Goal: Check status: Check status

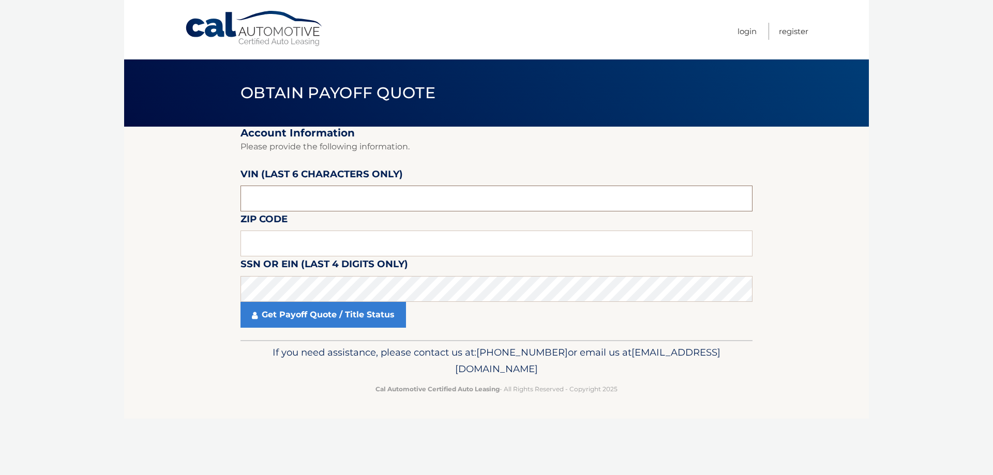
click at [389, 196] on input "text" at bounding box center [496, 199] width 512 height 26
type input "N52051"
type input "02135"
click at [373, 323] on link "Get Payoff Quote / Title Status" at bounding box center [322, 315] width 165 height 26
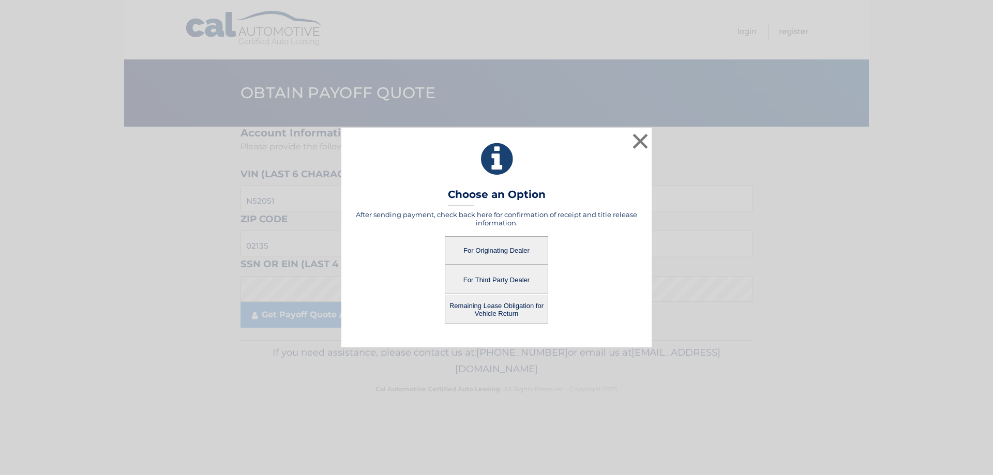
click at [507, 279] on button "For Third Party Dealer" at bounding box center [496, 280] width 103 height 28
click at [482, 280] on button "For Third Party Dealer" at bounding box center [496, 280] width 103 height 28
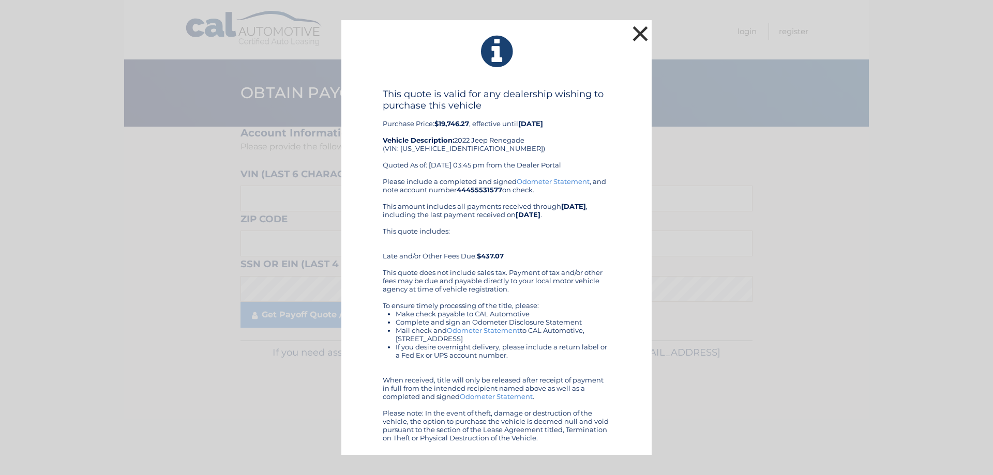
click at [635, 32] on button "×" at bounding box center [640, 33] width 21 height 21
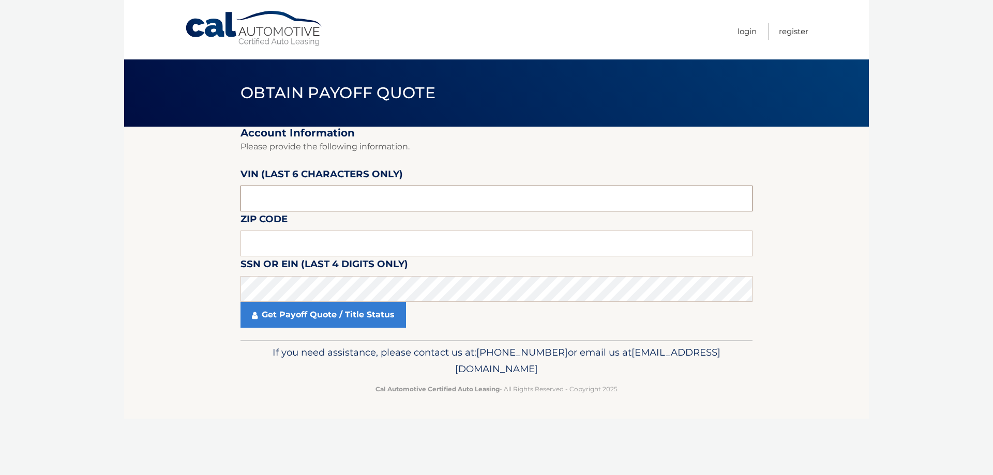
click at [394, 193] on input "text" at bounding box center [496, 199] width 512 height 26
type input "n52051"
type input "02135"
click at [289, 310] on link "Get Payoff Quote / Title Status" at bounding box center [322, 315] width 165 height 26
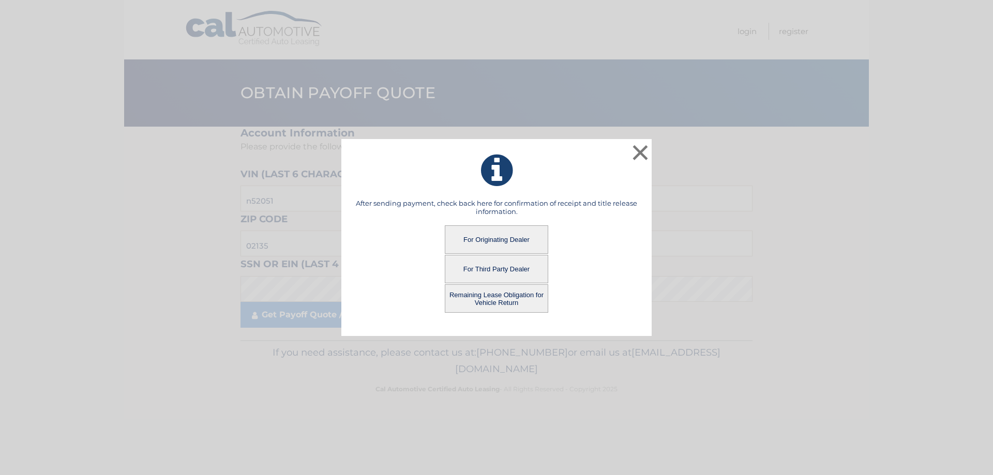
click at [523, 298] on button "Remaining Lease Obligation for Vehicle Return" at bounding box center [496, 298] width 103 height 28
click at [488, 295] on button "Remaining Lease Obligation for Vehicle Return" at bounding box center [496, 298] width 103 height 28
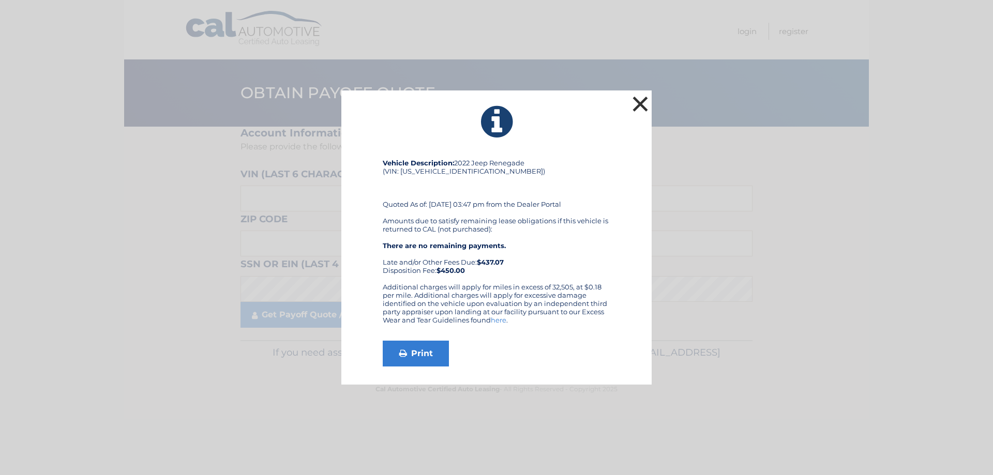
click at [636, 103] on button "×" at bounding box center [640, 104] width 21 height 21
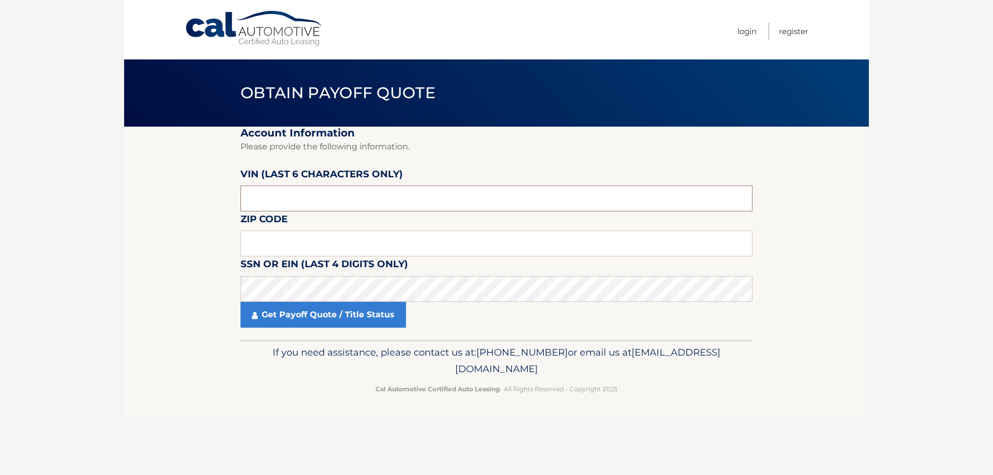
click at [329, 200] on input "text" at bounding box center [496, 199] width 512 height 26
type input "n52051"
type input "02135"
click at [323, 311] on link "Get Payoff Quote / Title Status" at bounding box center [322, 315] width 165 height 26
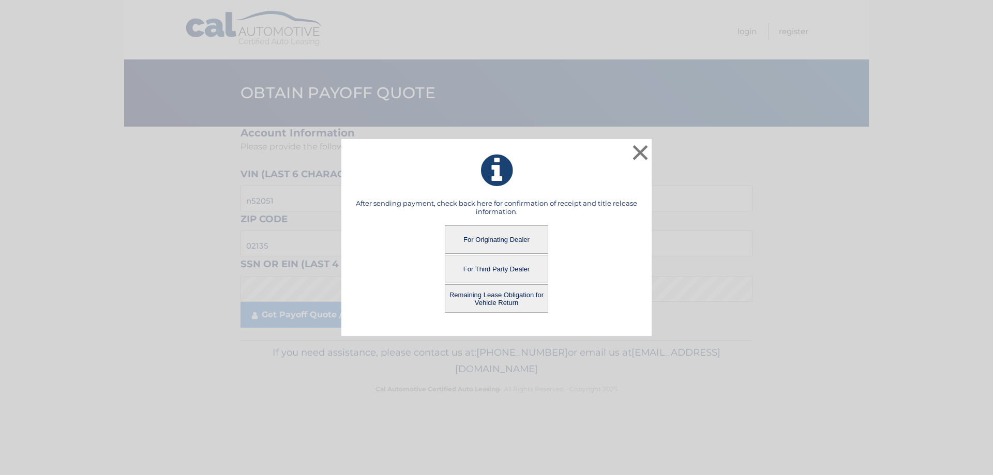
click at [498, 239] on button "For Originating Dealer" at bounding box center [496, 239] width 103 height 28
click at [527, 235] on button "For Originating Dealer" at bounding box center [496, 239] width 103 height 28
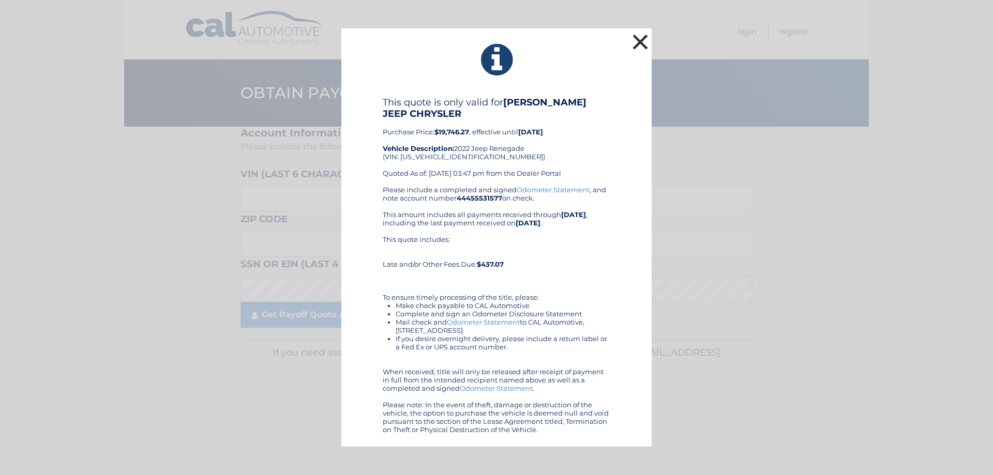
click at [640, 43] on button "×" at bounding box center [640, 42] width 21 height 21
